Goal: Information Seeking & Learning: Learn about a topic

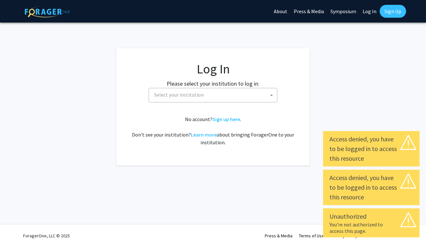
select select
click at [250, 95] on span "Select your institution" at bounding box center [215, 94] width 126 height 13
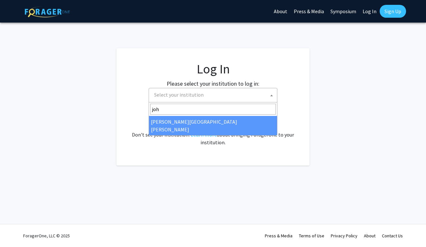
type input "joh"
select select "1"
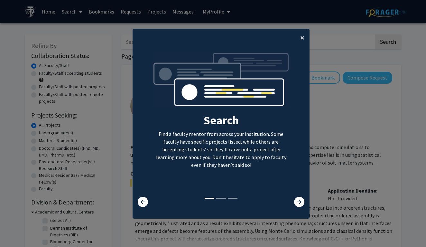
click at [302, 37] on span "×" at bounding box center [302, 38] width 4 height 10
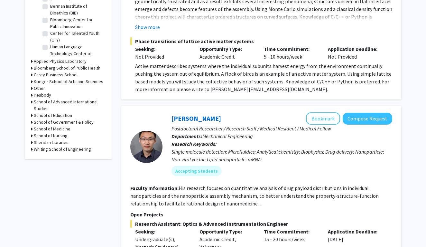
scroll to position [221, 0]
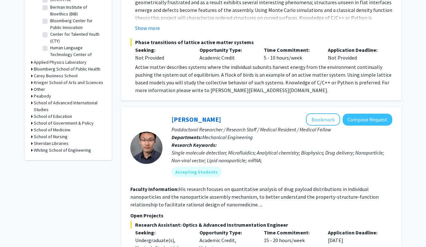
click at [89, 103] on h3 "School of Advanced International Studies" at bounding box center [69, 107] width 71 height 14
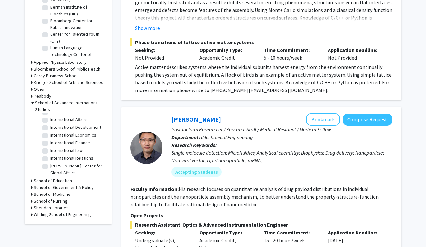
scroll to position [82, 0]
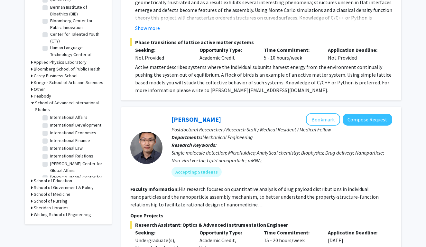
click at [50, 150] on label "International Law" at bounding box center [66, 148] width 33 height 7
click at [50, 149] on input "International Law" at bounding box center [52, 147] width 4 height 4
checkbox input "true"
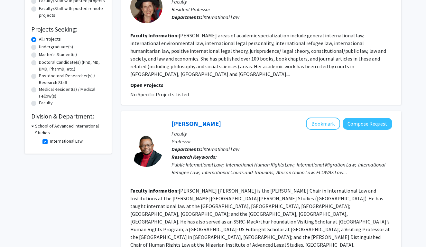
scroll to position [87, 0]
